Goal: Check status: Check status

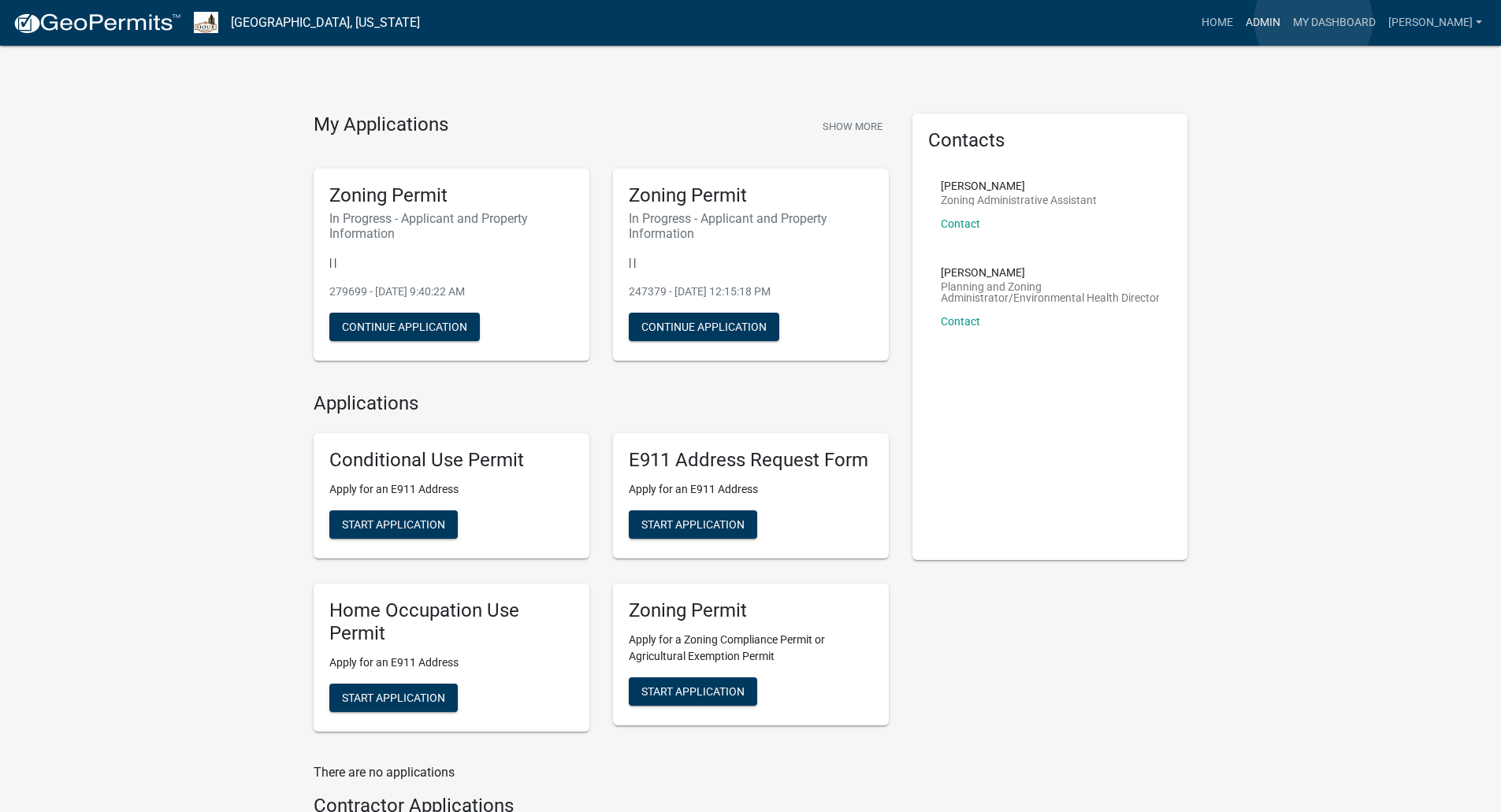
click at [1286, 21] on link "Admin" at bounding box center [1263, 23] width 48 height 30
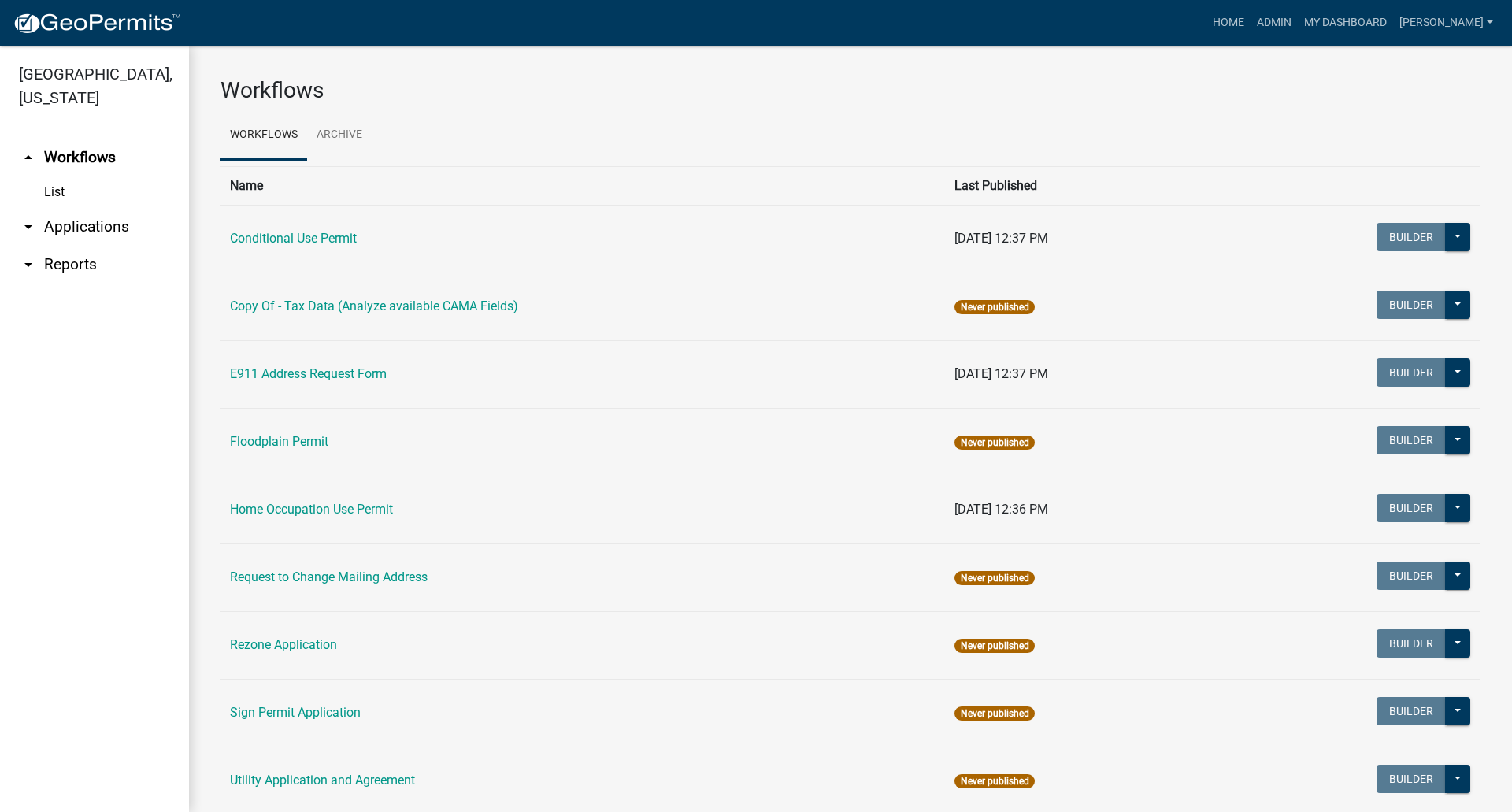
click at [107, 208] on link "arrow_drop_down Applications" at bounding box center [94, 227] width 189 height 38
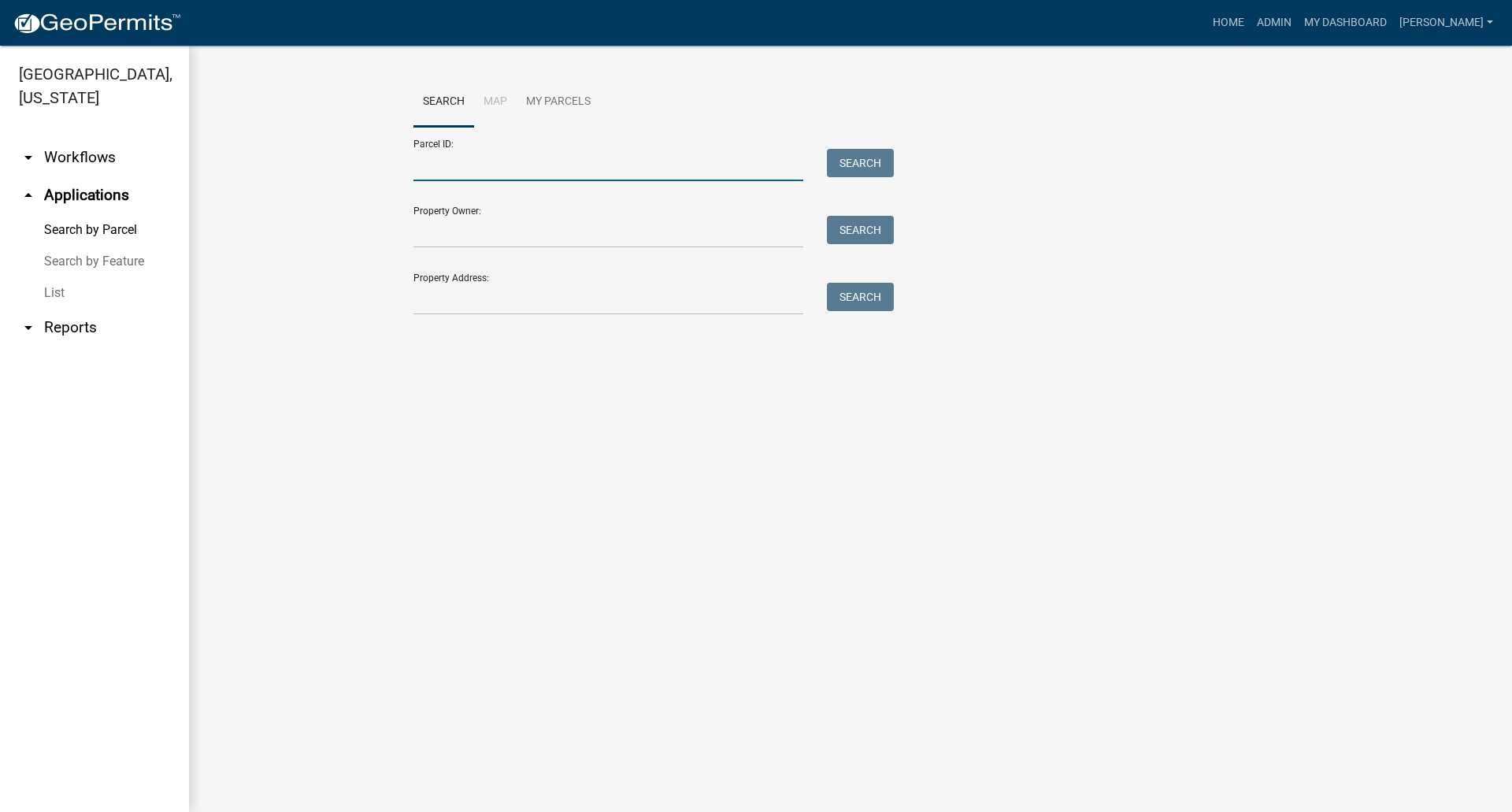
drag, startPoint x: 420, startPoint y: 171, endPoint x: 409, endPoint y: 170, distance: 11.0
click at [420, 170] on input "Parcel ID:" at bounding box center [608, 165] width 389 height 32
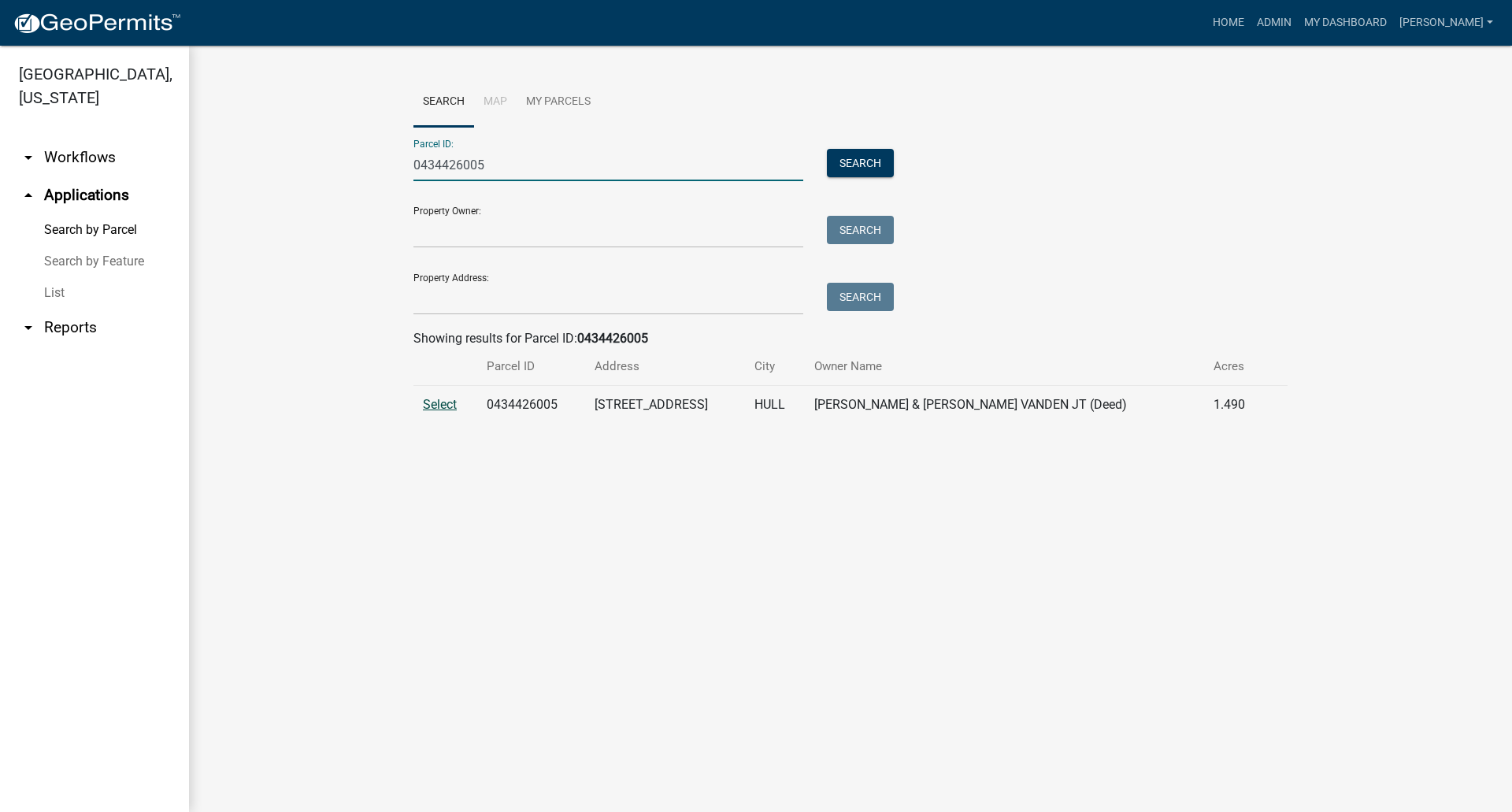
type input "0434426005"
click at [453, 406] on span "Select" at bounding box center [439, 404] width 34 height 15
